Goal: Navigation & Orientation: Find specific page/section

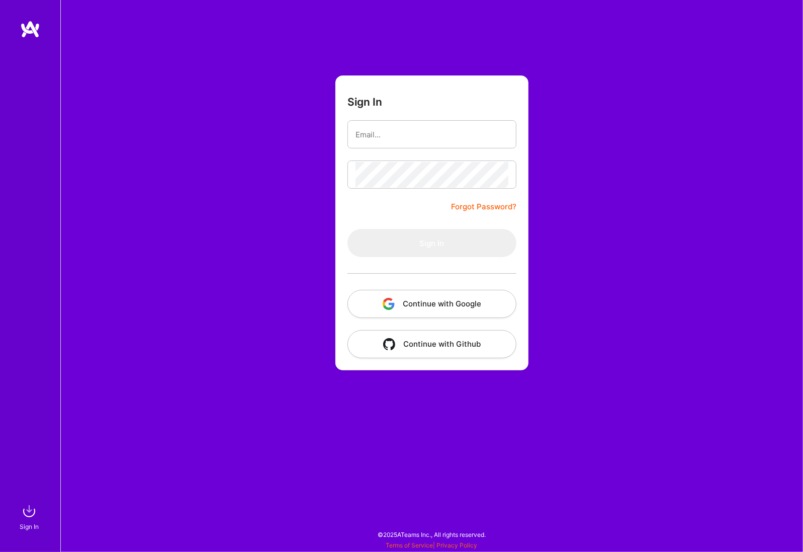
click at [38, 32] on img at bounding box center [30, 29] width 20 height 18
click at [453, 298] on button "Continue with Google" at bounding box center [431, 304] width 169 height 28
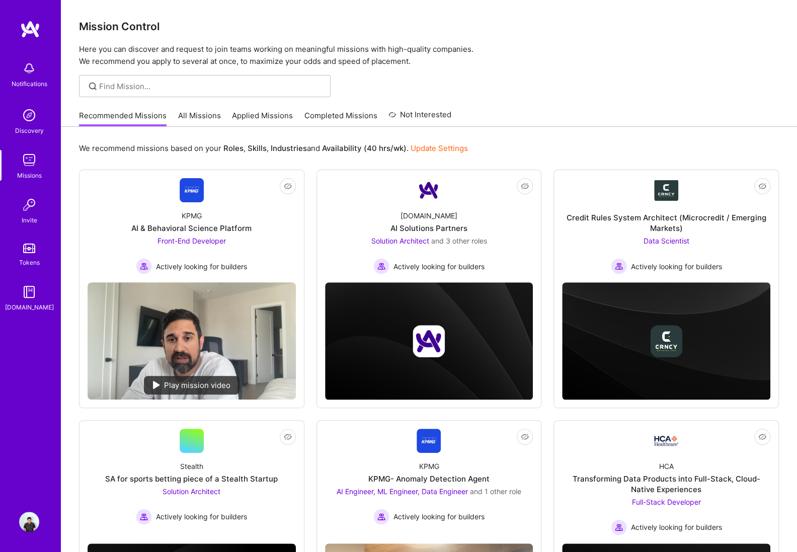
click at [201, 116] on link "All Missions" at bounding box center [199, 118] width 43 height 17
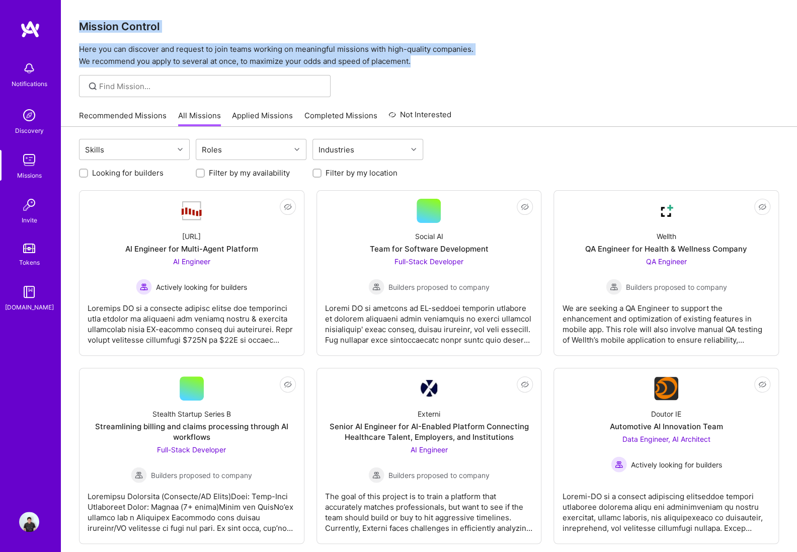
drag, startPoint x: 77, startPoint y: 18, endPoint x: 446, endPoint y: 79, distance: 373.8
copy div "Mission Control Here you can discover and request to join teams working on mean…"
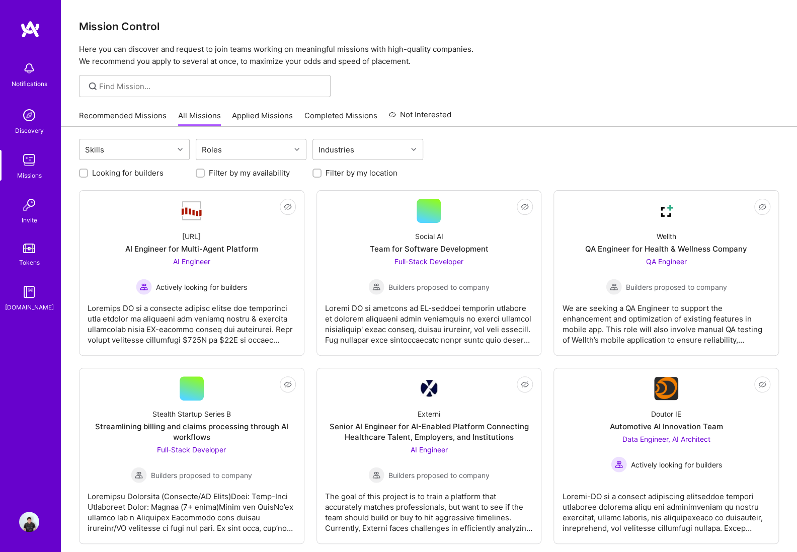
click at [539, 121] on div "Recommended Missions All Missions Applied Missions Completed Missions Not Inter…" at bounding box center [428, 116] width 699 height 22
drag, startPoint x: 288, startPoint y: 107, endPoint x: 281, endPoint y: 114, distance: 10.0
click at [288, 108] on div "Recommended Missions All Missions Applied Missions Completed Missions Not Inter…" at bounding box center [265, 116] width 372 height 22
click at [280, 115] on link "Applied Missions" at bounding box center [262, 118] width 61 height 17
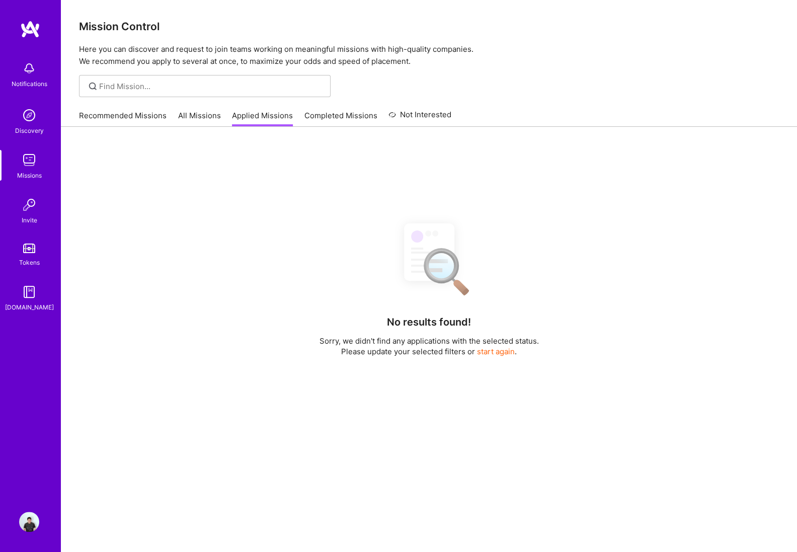
click at [342, 117] on link "Completed Missions" at bounding box center [340, 118] width 73 height 17
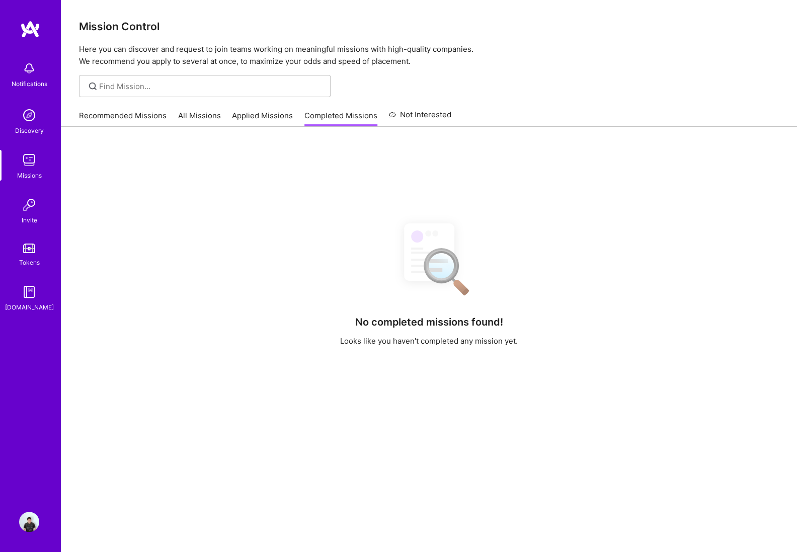
click at [420, 110] on link "Not Interested" at bounding box center [419, 118] width 63 height 18
click at [24, 117] on img at bounding box center [29, 115] width 20 height 20
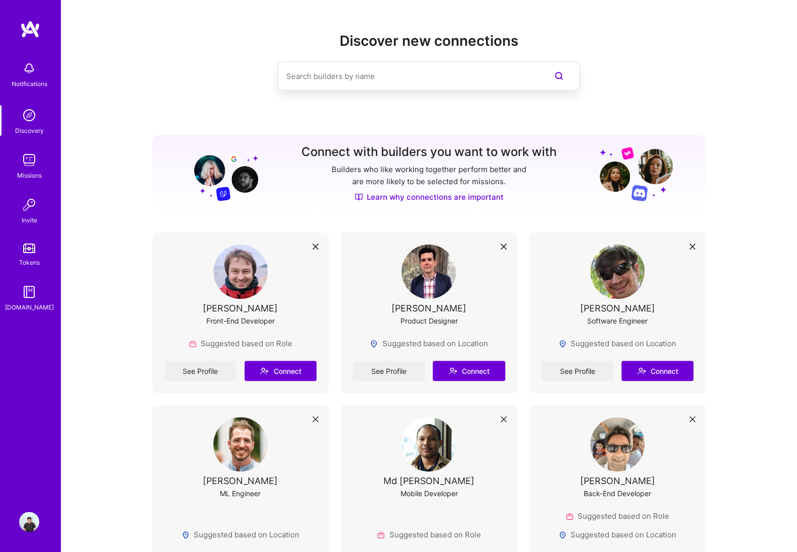
click at [23, 65] on img at bounding box center [29, 68] width 20 height 20
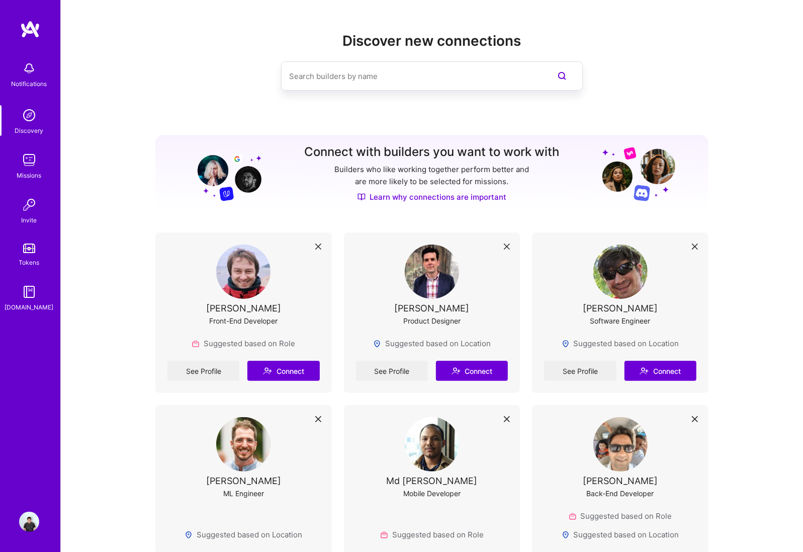
click at [41, 103] on div "Notifications Discovery Missions Invite Tokens [DOMAIN_NAME]" at bounding box center [30, 184] width 60 height 256
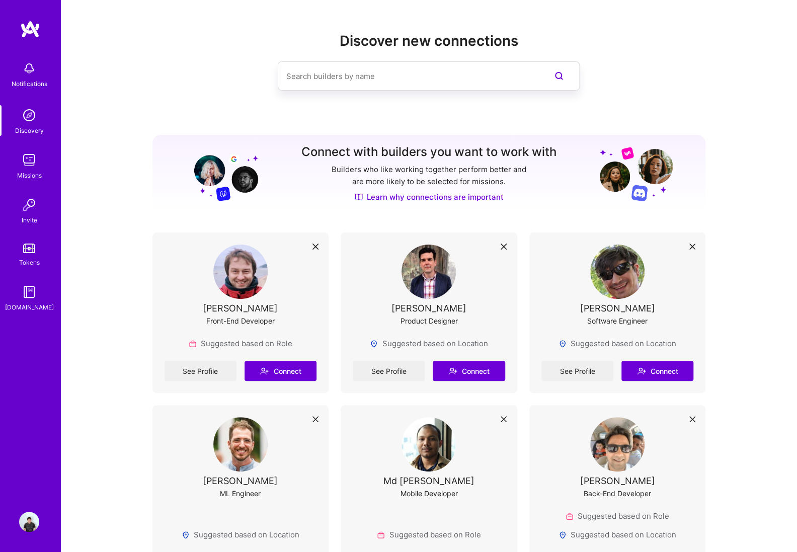
click at [34, 123] on img at bounding box center [29, 115] width 20 height 20
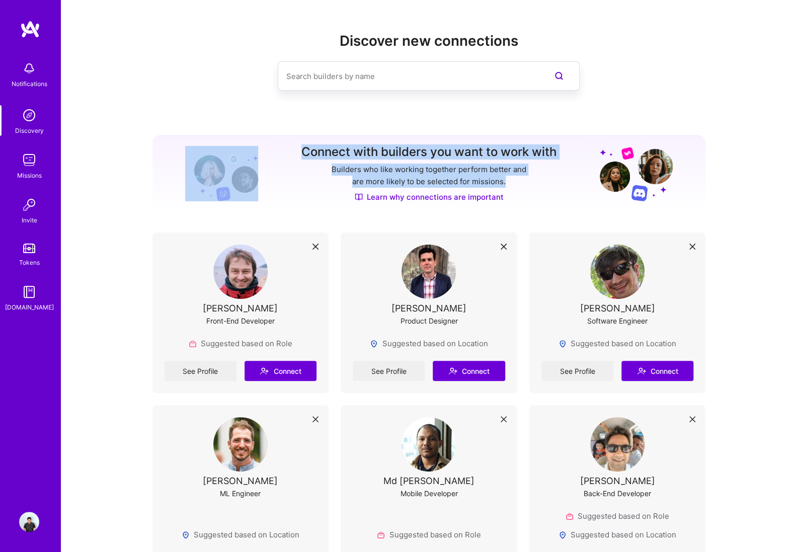
drag, startPoint x: 284, startPoint y: 144, endPoint x: 540, endPoint y: 212, distance: 264.8
click at [540, 212] on div "Connect with builders you want to work with Builders who like working together …" at bounding box center [428, 173] width 553 height 77
copy div "Connect with builders you want to work with Builders who like working together …"
click at [469, 194] on link "Learn why connections are important" at bounding box center [429, 197] width 149 height 11
click at [36, 170] on div "Missions" at bounding box center [29, 175] width 25 height 11
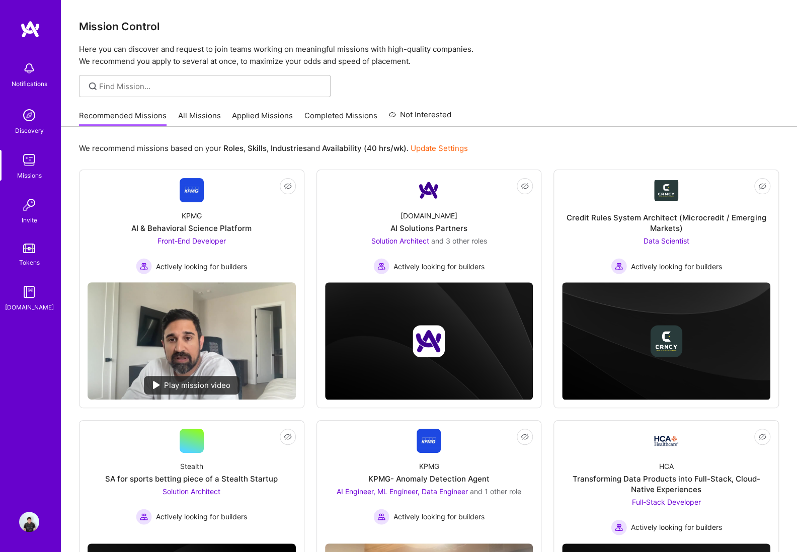
click at [25, 210] on img at bounding box center [29, 205] width 20 height 20
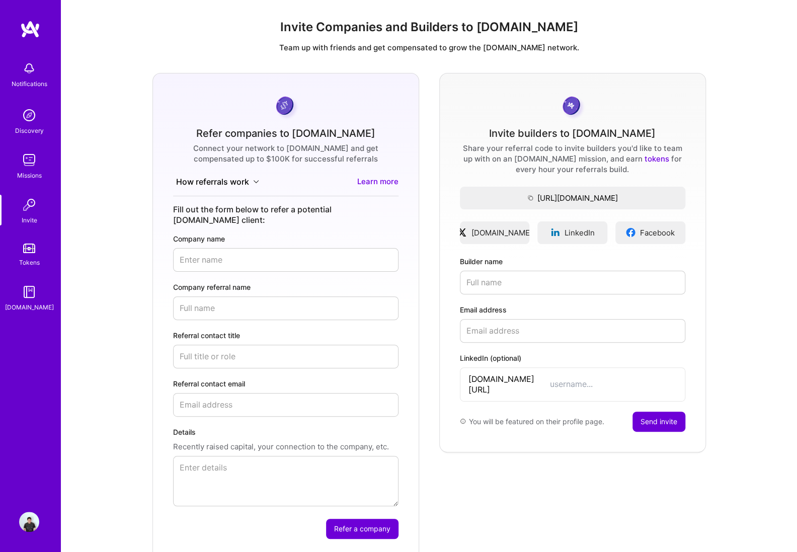
click at [23, 240] on link "Tokens" at bounding box center [29, 253] width 62 height 28
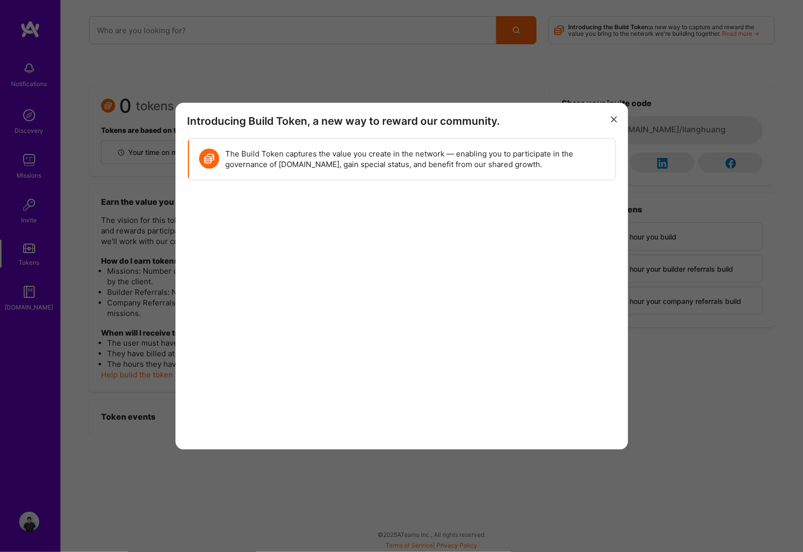
click at [445, 67] on div "Introducing Build Token, a new way to reward our community. The Build Token cap…" at bounding box center [401, 276] width 803 height 552
